Goal: Use online tool/utility

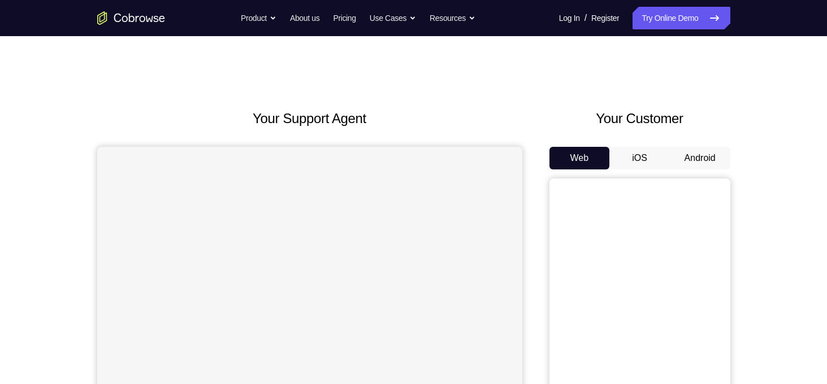
click at [696, 153] on button "Android" at bounding box center [700, 158] width 60 height 23
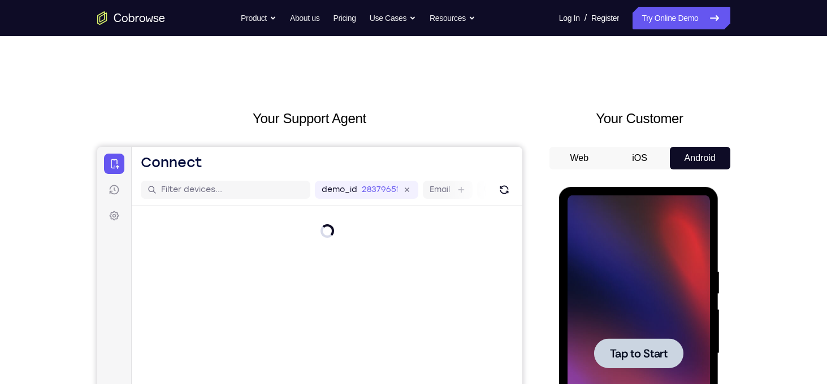
scroll to position [85, 0]
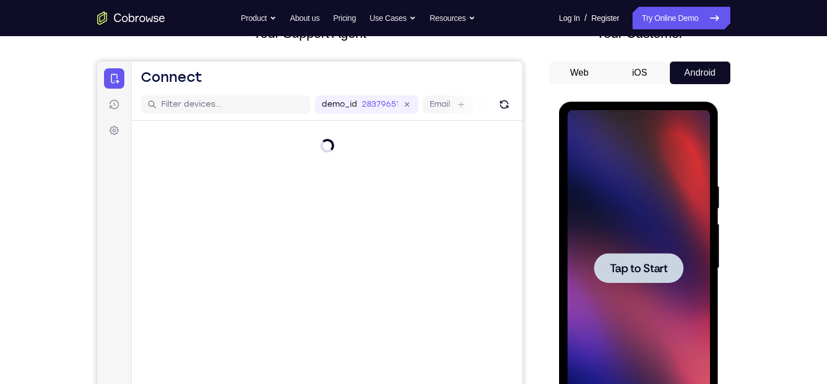
click at [635, 274] on span "Tap to Start" at bounding box center [639, 268] width 58 height 11
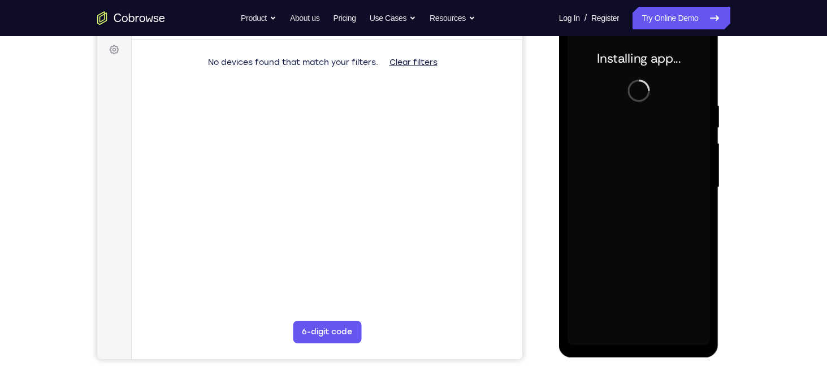
scroll to position [167, 0]
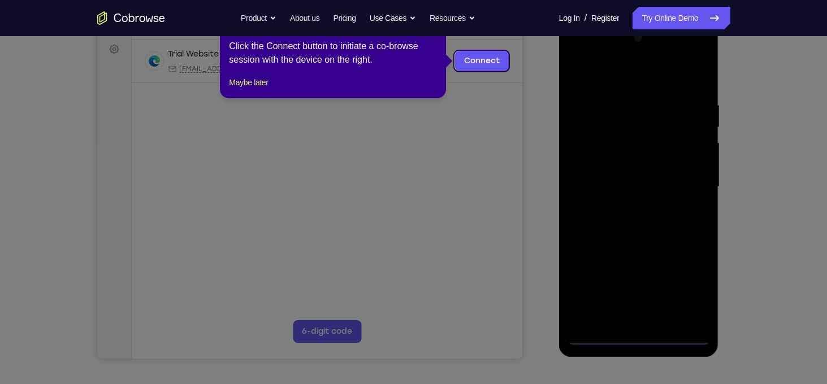
click at [637, 336] on icon at bounding box center [418, 192] width 836 height 384
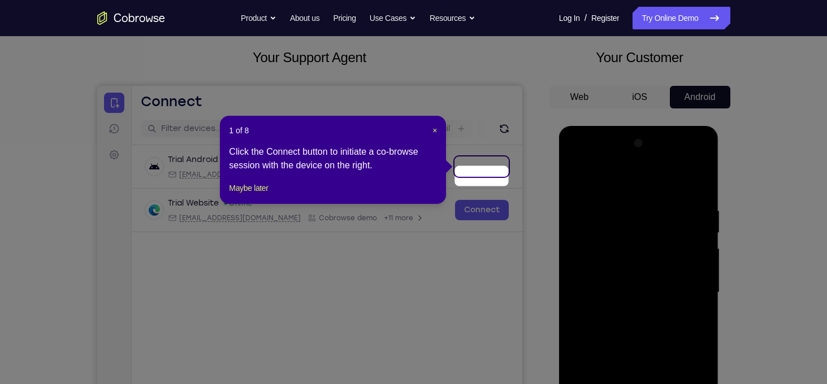
scroll to position [51, 0]
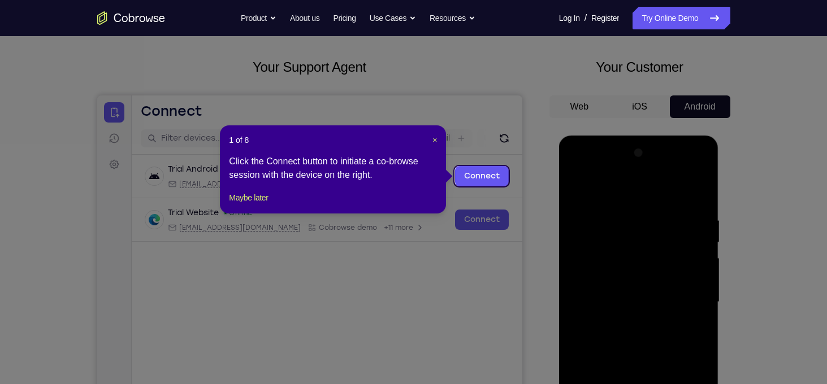
click at [438, 140] on div "1 of 8 × Click the Connect button to initiate a co-browse session with the devi…" at bounding box center [333, 170] width 226 height 88
click at [433, 139] on span "×" at bounding box center [435, 140] width 5 height 9
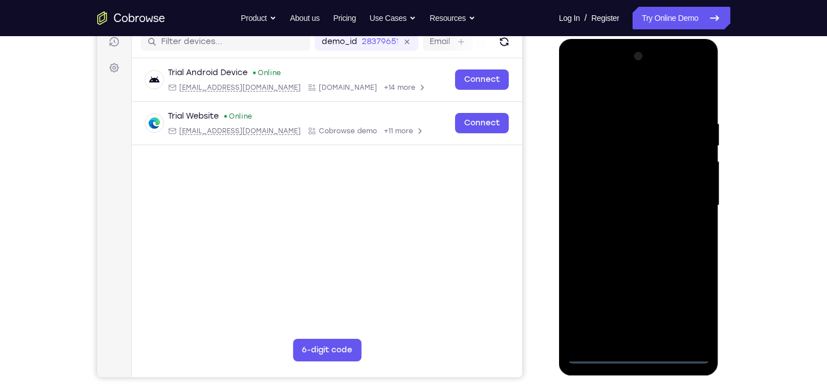
scroll to position [149, 0]
click at [638, 355] on div at bounding box center [639, 205] width 142 height 317
click at [688, 305] on div at bounding box center [639, 205] width 142 height 317
click at [636, 95] on div at bounding box center [639, 205] width 142 height 317
click at [695, 210] on div at bounding box center [639, 205] width 142 height 317
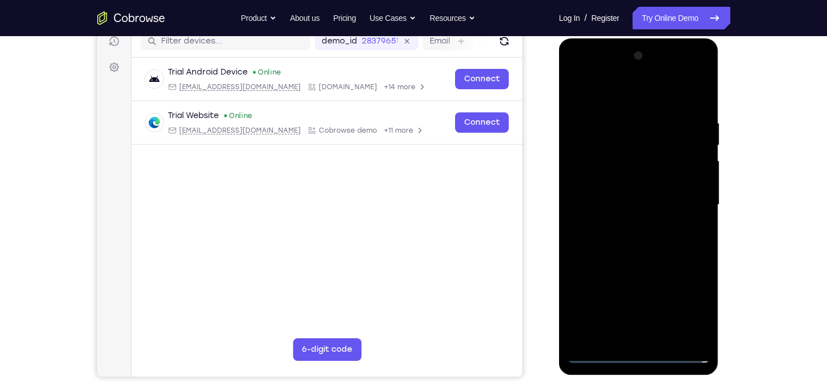
click at [627, 227] on div at bounding box center [639, 205] width 142 height 317
click at [613, 193] on div at bounding box center [639, 205] width 142 height 317
click at [613, 189] on div at bounding box center [639, 205] width 142 height 317
click at [650, 207] on div at bounding box center [639, 205] width 142 height 317
click at [652, 253] on div at bounding box center [639, 205] width 142 height 317
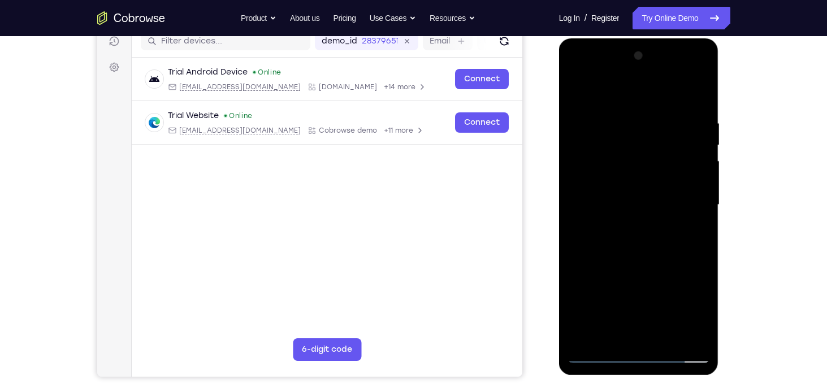
drag, startPoint x: 628, startPoint y: 145, endPoint x: 633, endPoint y: 326, distance: 181.0
click at [633, 326] on div at bounding box center [639, 205] width 142 height 317
click at [629, 122] on div at bounding box center [639, 205] width 142 height 317
click at [690, 142] on div at bounding box center [639, 205] width 142 height 317
click at [691, 94] on div at bounding box center [639, 205] width 142 height 317
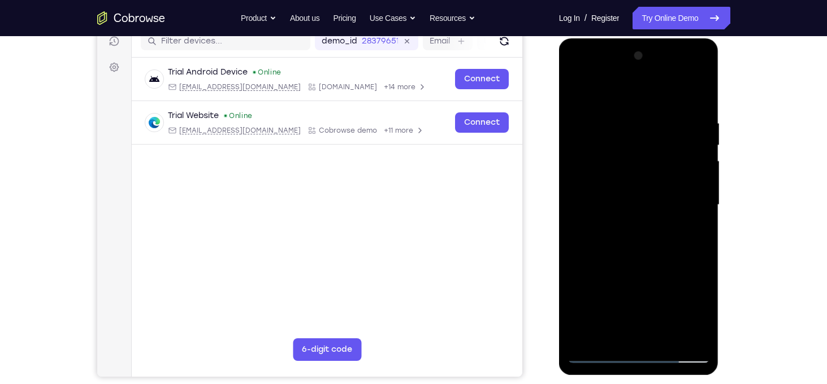
click at [694, 155] on div at bounding box center [639, 205] width 142 height 317
drag, startPoint x: 694, startPoint y: 155, endPoint x: 539, endPoint y: 171, distance: 155.7
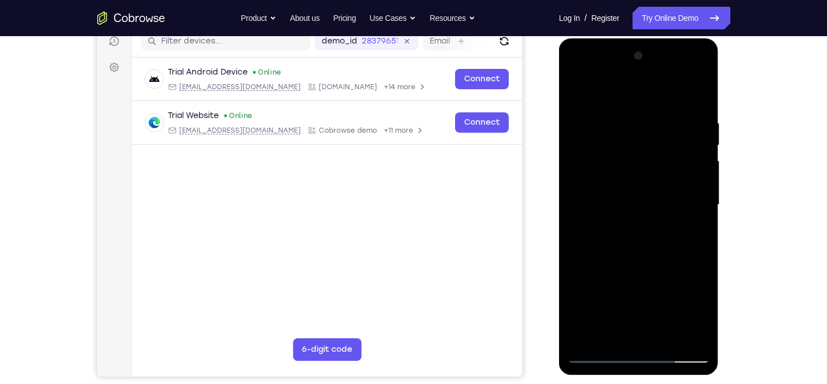
click at [559, 171] on html "Online web based iOS Simulators and Android Emulators. Run iPhone, iPad, Mobile…" at bounding box center [639, 207] width 161 height 339
click at [698, 158] on div at bounding box center [639, 205] width 142 height 317
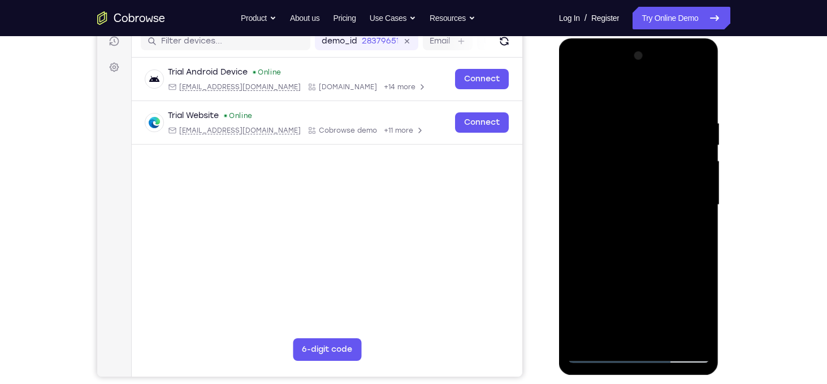
click at [698, 158] on div at bounding box center [639, 205] width 142 height 317
drag, startPoint x: 698, startPoint y: 158, endPoint x: 557, endPoint y: 181, distance: 143.2
click at [559, 181] on html "Online web based iOS Simulators and Android Emulators. Run iPhone, iPad, Mobile…" at bounding box center [639, 207] width 161 height 339
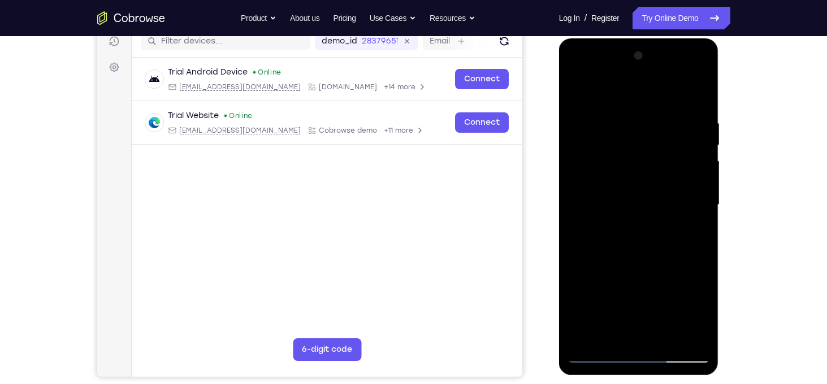
click at [671, 181] on div at bounding box center [639, 205] width 142 height 317
drag, startPoint x: 671, startPoint y: 181, endPoint x: 490, endPoint y: 182, distance: 180.4
click at [559, 182] on html "Online web based iOS Simulators and Android Emulators. Run iPhone, iPad, Mobile…" at bounding box center [639, 207] width 161 height 339
click at [686, 185] on div at bounding box center [639, 205] width 142 height 317
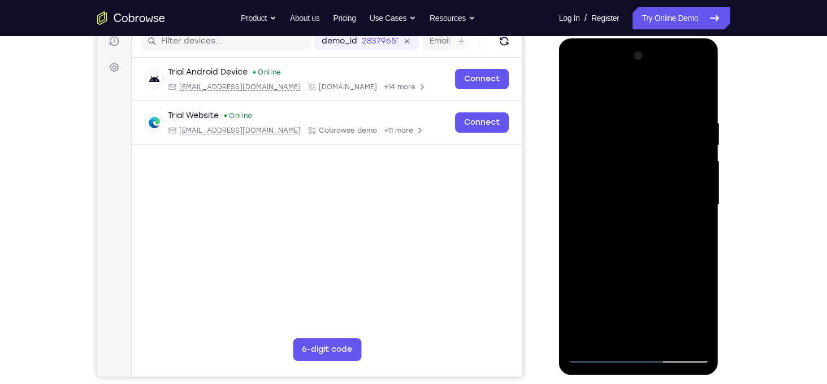
click at [694, 146] on div at bounding box center [639, 205] width 142 height 317
drag, startPoint x: 694, startPoint y: 146, endPoint x: 598, endPoint y: 166, distance: 98.1
click at [598, 166] on div at bounding box center [639, 205] width 142 height 317
drag, startPoint x: 698, startPoint y: 158, endPoint x: 519, endPoint y: 184, distance: 180.6
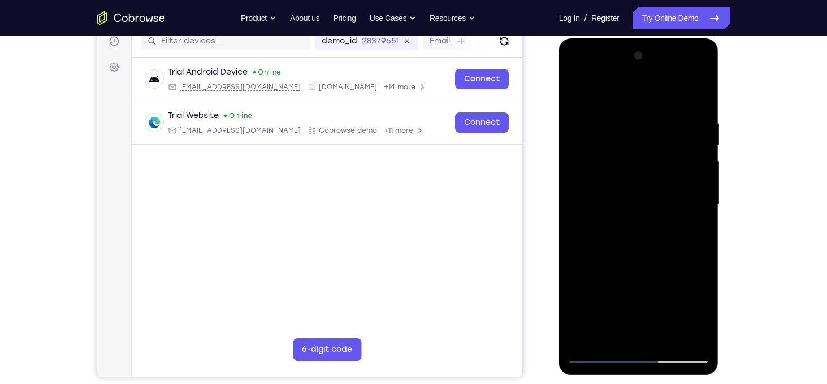
click at [559, 184] on html "Online web based iOS Simulators and Android Emulators. Run iPhone, iPad, Mobile…" at bounding box center [639, 207] width 161 height 339
drag, startPoint x: 689, startPoint y: 133, endPoint x: 483, endPoint y: 166, distance: 208.5
click at [559, 166] on html "Online web based iOS Simulators and Android Emulators. Run iPhone, iPad, Mobile…" at bounding box center [639, 207] width 161 height 339
click at [698, 92] on div at bounding box center [639, 205] width 142 height 317
click at [671, 336] on div at bounding box center [639, 205] width 142 height 317
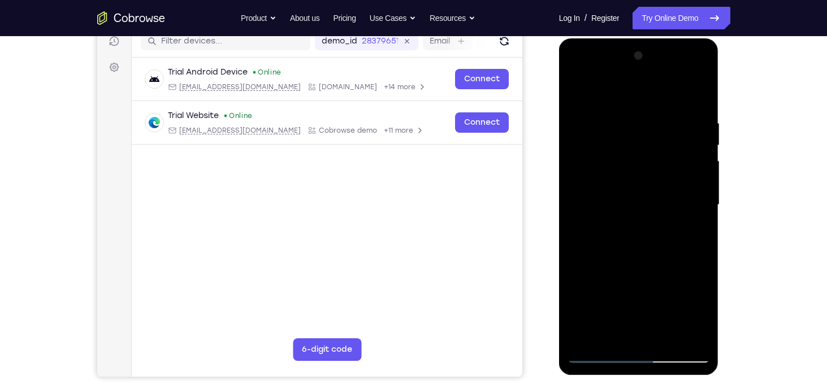
click at [659, 265] on div at bounding box center [639, 205] width 142 height 317
drag, startPoint x: 635, startPoint y: 189, endPoint x: 643, endPoint y: 339, distance: 150.6
click at [643, 339] on div at bounding box center [639, 205] width 142 height 317
drag, startPoint x: 634, startPoint y: 133, endPoint x: 629, endPoint y: 274, distance: 140.9
click at [629, 274] on div at bounding box center [639, 205] width 142 height 317
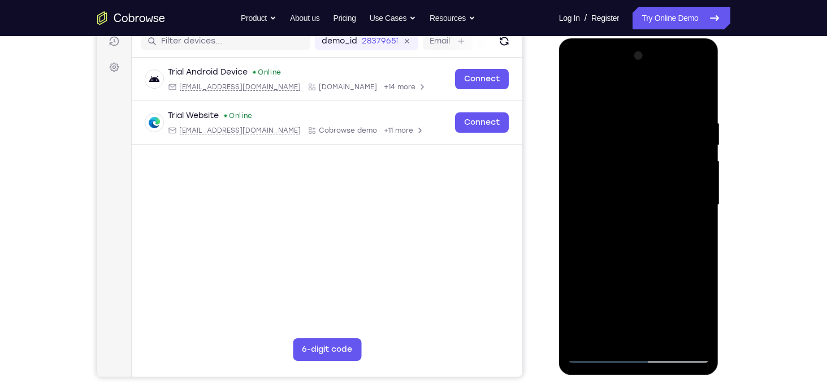
click at [695, 181] on div at bounding box center [639, 205] width 142 height 317
click at [673, 106] on div at bounding box center [639, 205] width 142 height 317
click at [579, 88] on div at bounding box center [639, 205] width 142 height 317
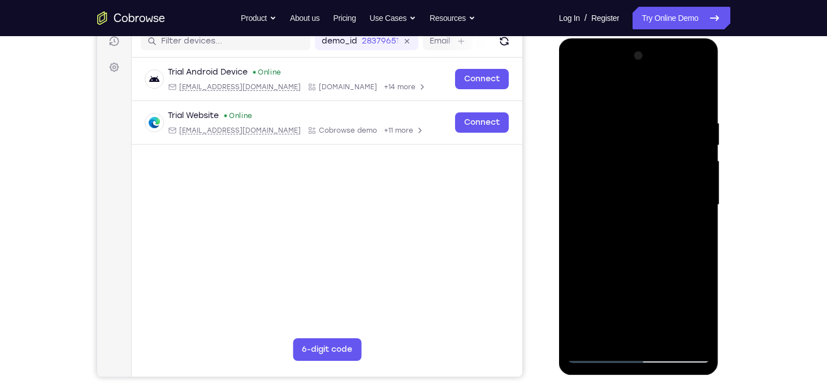
click at [694, 339] on div at bounding box center [639, 205] width 142 height 317
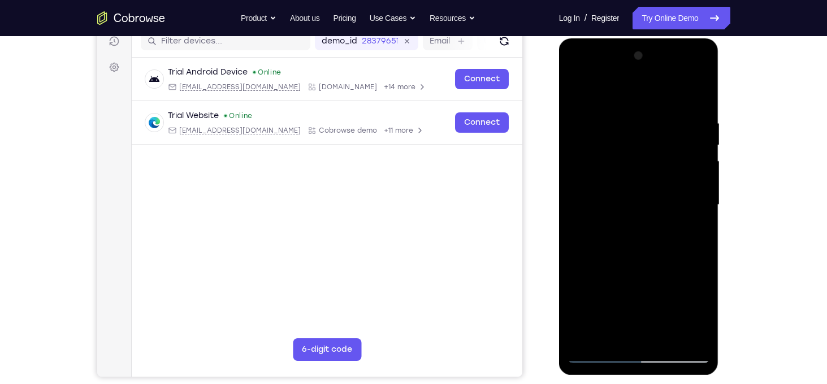
click at [694, 339] on div at bounding box center [639, 205] width 142 height 317
click at [585, 334] on div at bounding box center [639, 205] width 142 height 317
click at [625, 108] on div at bounding box center [639, 205] width 142 height 317
click at [618, 115] on div at bounding box center [639, 205] width 142 height 317
click at [581, 147] on div at bounding box center [639, 205] width 142 height 317
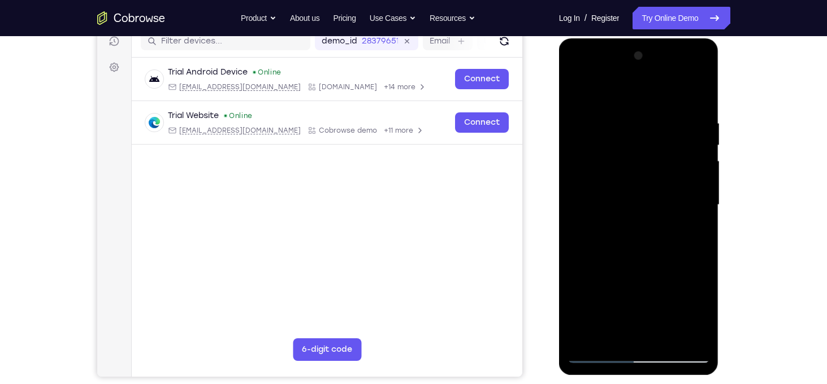
drag, startPoint x: 593, startPoint y: 149, endPoint x: 765, endPoint y: 105, distance: 177.5
click at [720, 105] on html "Online web based iOS Simulators and Android Emulators. Run iPhone, iPad, Mobile…" at bounding box center [639, 207] width 161 height 339
click at [581, 97] on div at bounding box center [639, 205] width 142 height 317
drag, startPoint x: 626, startPoint y: 170, endPoint x: 625, endPoint y: 148, distance: 22.1
click at [625, 148] on div at bounding box center [639, 205] width 142 height 317
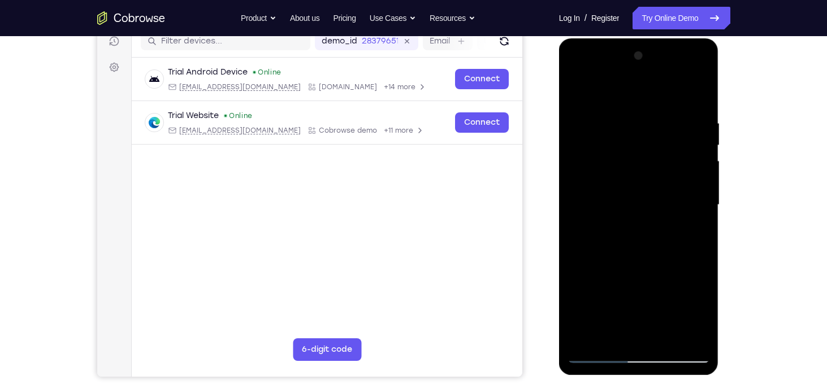
click at [577, 91] on div at bounding box center [639, 205] width 142 height 317
click at [696, 95] on div at bounding box center [639, 205] width 142 height 317
